Goal: Information Seeking & Learning: Learn about a topic

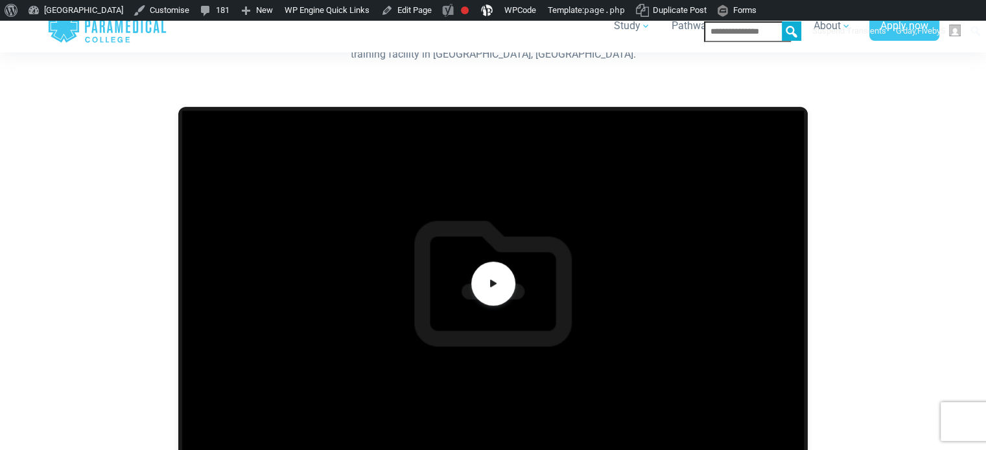
click at [773, 100] on div at bounding box center [493, 311] width 907 height 441
click at [495, 285] on icon at bounding box center [493, 283] width 14 height 21
